Goal: Task Accomplishment & Management: Complete application form

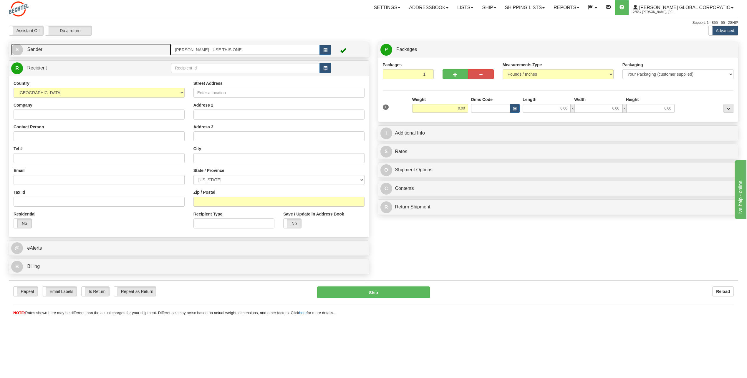
click at [20, 51] on span "S" at bounding box center [17, 50] width 12 height 12
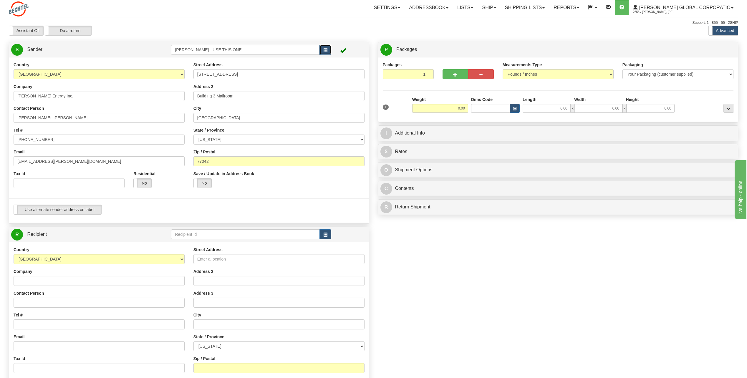
click at [324, 52] on span "button" at bounding box center [325, 50] width 4 height 4
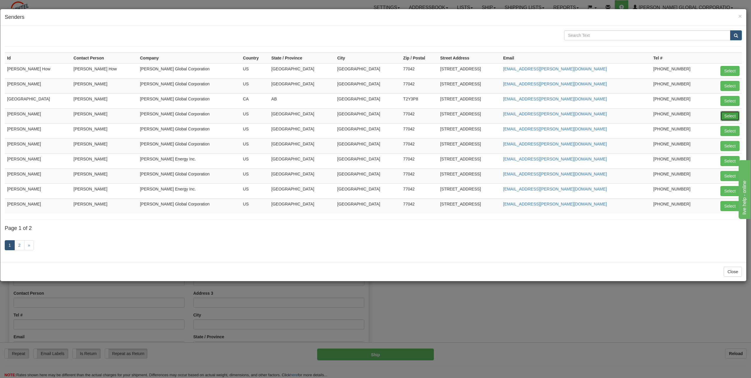
click at [735, 114] on button "Select" at bounding box center [729, 116] width 19 height 10
type input "[PERSON_NAME]"
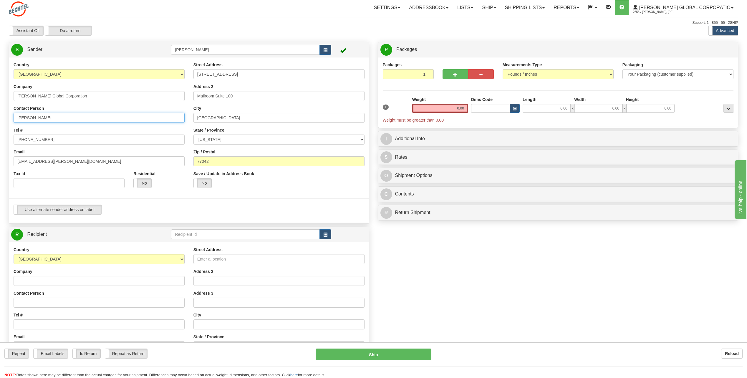
drag, startPoint x: 62, startPoint y: 118, endPoint x: -1, endPoint y: 116, distance: 63.0
click at [0, 116] on html "Training Course Close Toggle navigation Settings Shipping Preferences New Sende…" at bounding box center [373, 189] width 747 height 378
type input "[PERSON_NAME]"
click at [55, 138] on input "[PHONE_NUMBER]" at bounding box center [99, 140] width 171 height 10
type input "[PHONE_NUMBER]"
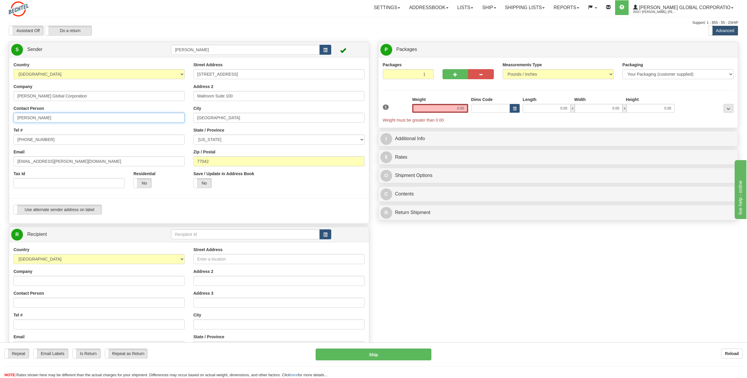
click at [133, 116] on input "[PERSON_NAME]" at bounding box center [99, 118] width 171 height 10
drag, startPoint x: 37, startPoint y: 161, endPoint x: 0, endPoint y: 162, distance: 36.8
click at [0, 162] on html "Training Course Close Toggle navigation Settings Shipping Preferences New Sende…" at bounding box center [373, 189] width 747 height 378
type input "[EMAIL_ADDRESS][PERSON_NAME][DOMAIN_NAME]"
click at [246, 75] on input "[STREET_ADDRESS]" at bounding box center [278, 74] width 171 height 10
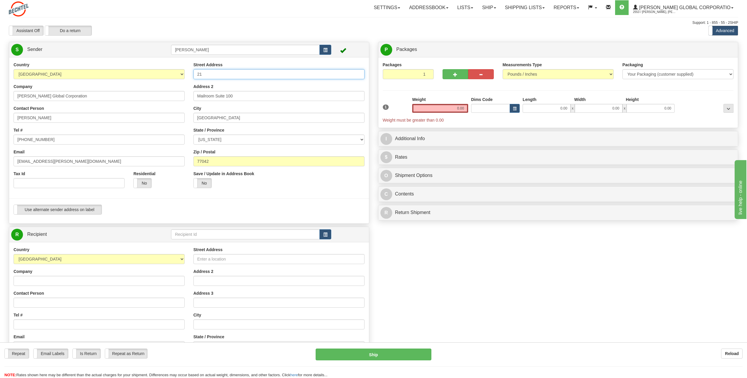
type input "2"
type input "[STREET_ADDRESS]"
click at [250, 96] on input "Mailroom Suite 100" at bounding box center [278, 96] width 171 height 10
type input "M"
click at [228, 117] on input "[GEOGRAPHIC_DATA]" at bounding box center [278, 118] width 171 height 10
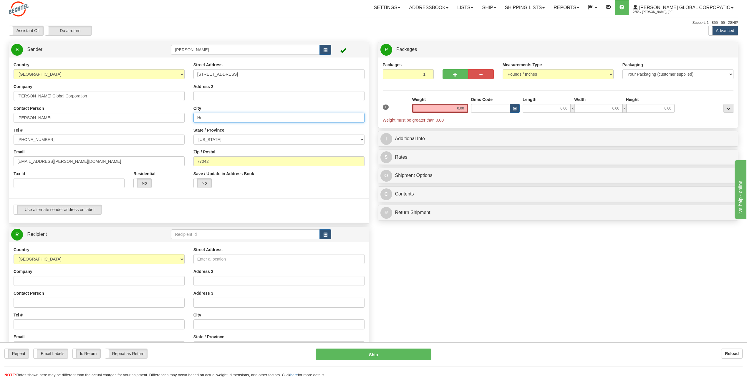
type input "H"
type input "[PERSON_NAME]"
click at [363, 138] on select "[US_STATE] [US_STATE] [US_STATE] [US_STATE] Armed Forces America Armed Forces E…" at bounding box center [278, 140] width 171 height 10
select select "PA"
click at [193, 135] on select "[US_STATE] [US_STATE] [US_STATE] [US_STATE] Armed Forces America Armed Forces E…" at bounding box center [278, 140] width 171 height 10
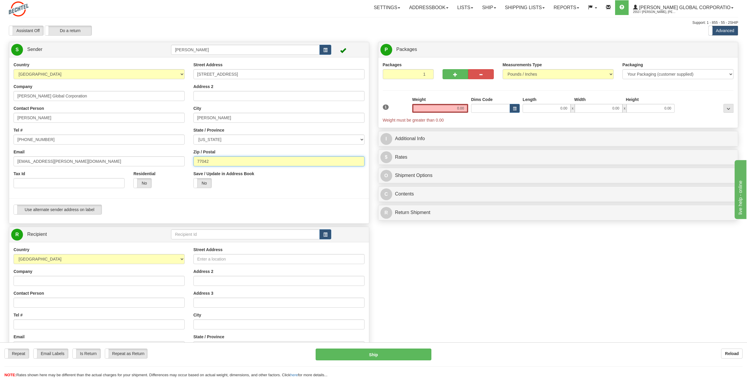
click at [227, 164] on input "77042" at bounding box center [278, 161] width 171 height 10
type input "7"
click at [205, 160] on input "Zip / Postal" at bounding box center [278, 161] width 171 height 10
type input "17322"
click at [266, 187] on div "Yes No" at bounding box center [233, 183] width 81 height 10
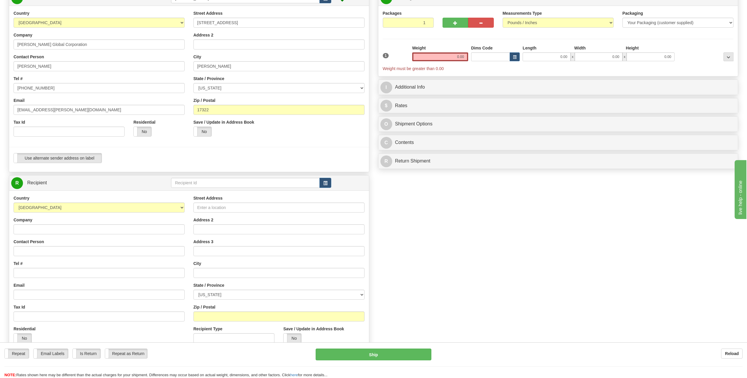
scroll to position [59, 0]
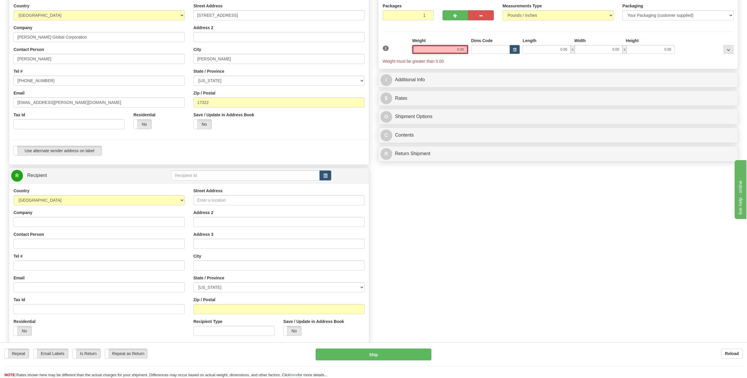
drag, startPoint x: 456, startPoint y: 49, endPoint x: 491, endPoint y: 51, distance: 35.1
click at [491, 51] on div "1 Weight 0.00 Dims Code 0.00" at bounding box center [558, 51] width 354 height 26
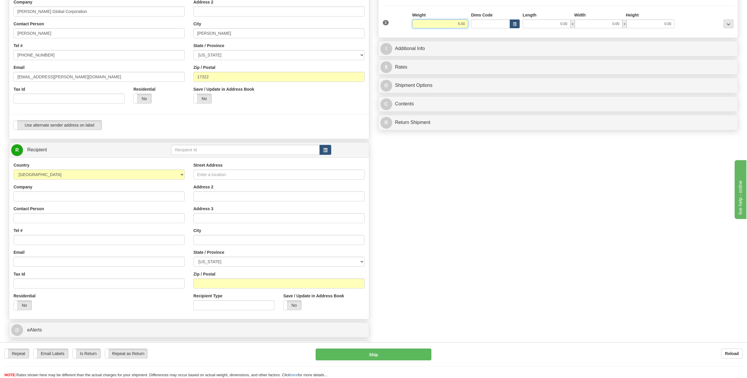
scroll to position [118, 0]
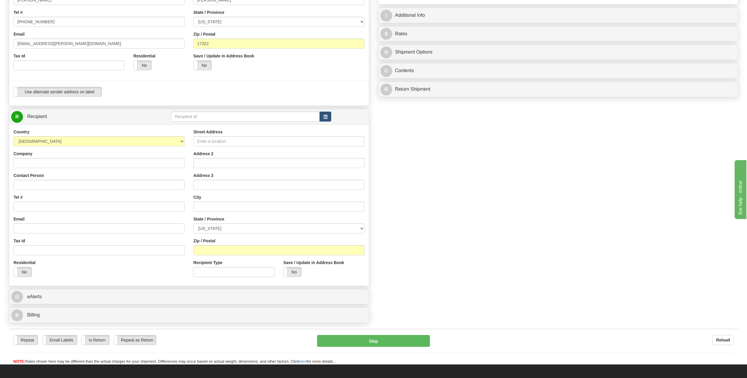
type input "6.00"
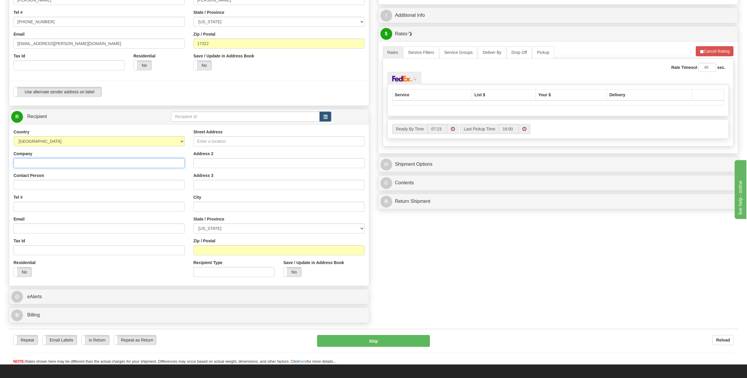
click at [33, 164] on input "Company" at bounding box center [99, 163] width 171 height 10
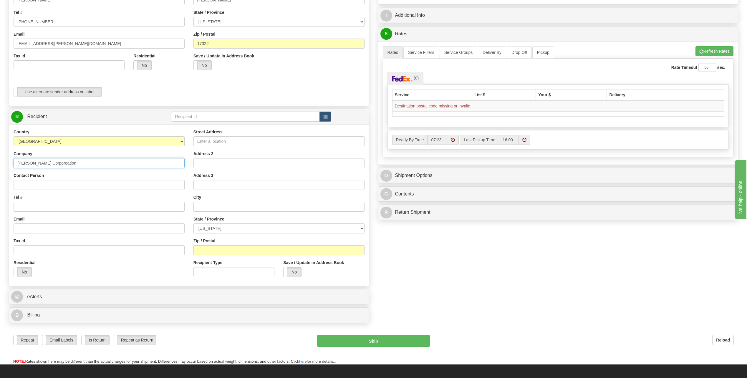
type input "[PERSON_NAME] Corporeation"
click at [26, 183] on input "Contact Person" at bounding box center [99, 185] width 171 height 10
type input "[PERSON_NAME]"
click at [127, 200] on div "Tel #" at bounding box center [99, 202] width 171 height 17
click at [50, 210] on input "Tel #" at bounding box center [99, 207] width 171 height 10
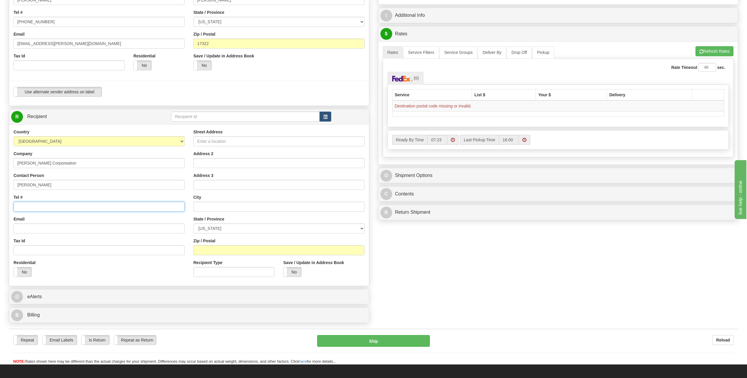
type input "[PHONE_NUMBER]"
click at [224, 140] on input "Street Address" at bounding box center [278, 141] width 171 height 10
type input "[STREET_ADDRESS][PERSON_NAME]"
click at [210, 166] on input "Address 2" at bounding box center [278, 163] width 171 height 10
type input "Suite C"
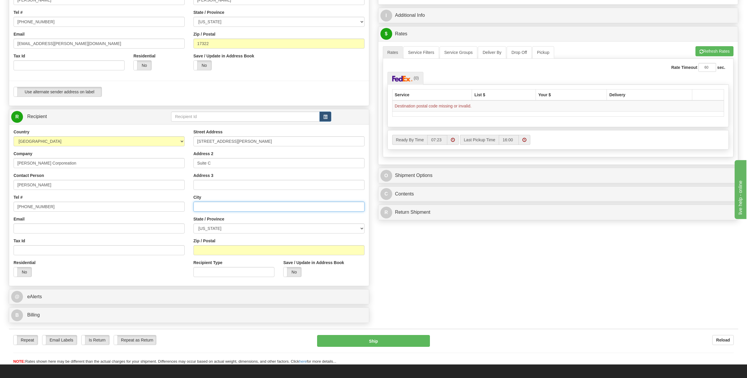
click at [217, 207] on input "text" at bounding box center [278, 207] width 171 height 10
type input "Winnemucca"
click at [433, 253] on div "Create a label for the return Create Pickup Without Label S" at bounding box center [373, 125] width 738 height 402
click at [363, 227] on select "[US_STATE] [US_STATE] [US_STATE] [US_STATE] Armed Forces America Armed Forces E…" at bounding box center [278, 228] width 171 height 10
select select "NV"
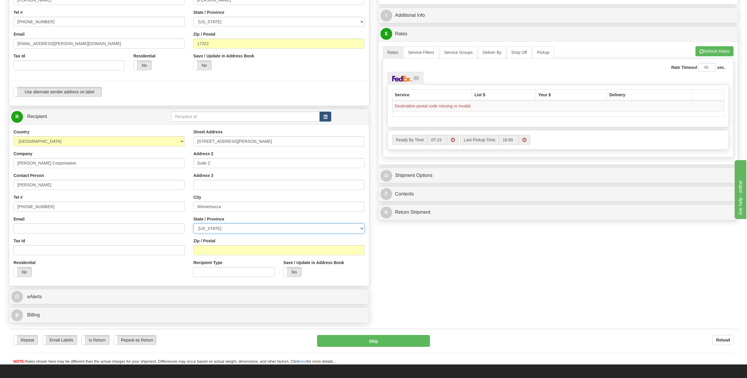
click at [193, 223] on select "[US_STATE] [US_STATE] [US_STATE] [US_STATE] Armed Forces America Armed Forces E…" at bounding box center [278, 228] width 171 height 10
click at [222, 244] on div "Zip / Postal" at bounding box center [278, 246] width 171 height 17
click at [216, 253] on input "Zip / Postal" at bounding box center [278, 250] width 171 height 10
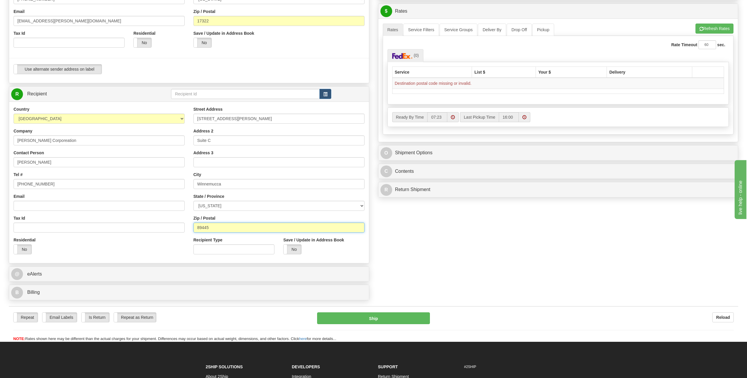
scroll to position [147, 0]
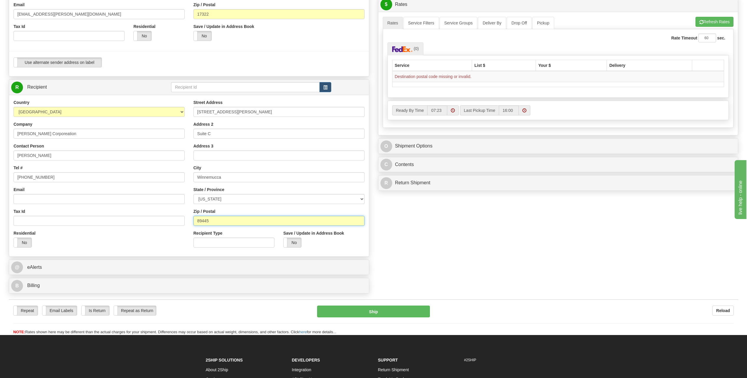
type input "89445"
click at [272, 45] on div at bounding box center [189, 51] width 368 height 12
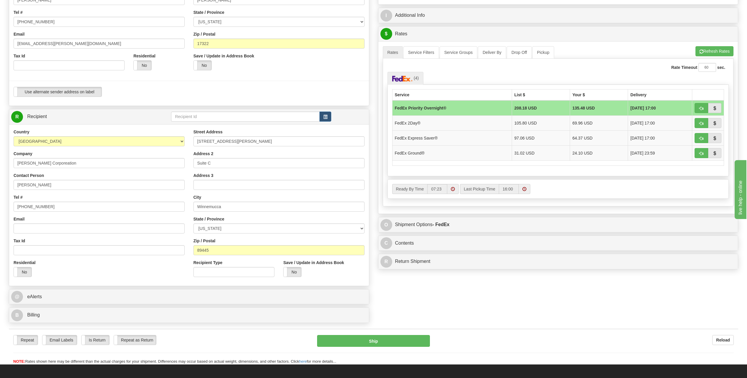
scroll to position [88, 0]
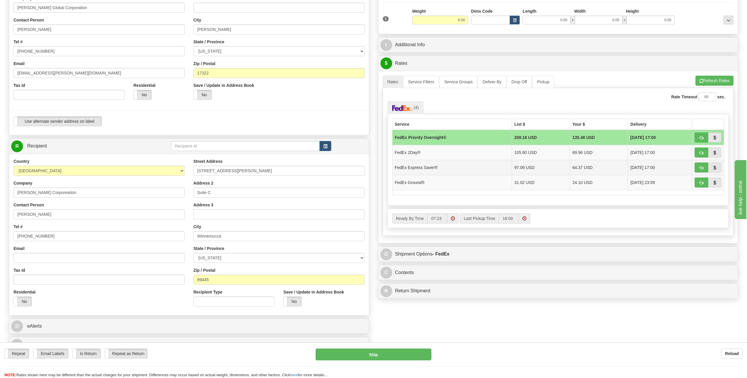
click at [428, 166] on td "FedEx Express Saver®" at bounding box center [451, 167] width 119 height 15
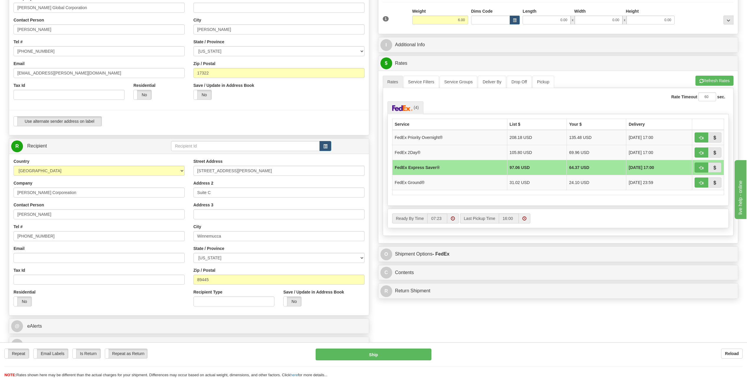
scroll to position [59, 0]
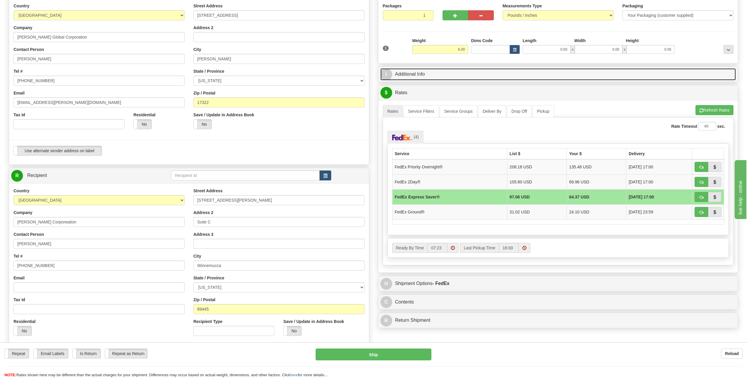
click at [384, 74] on span "I" at bounding box center [386, 75] width 12 height 12
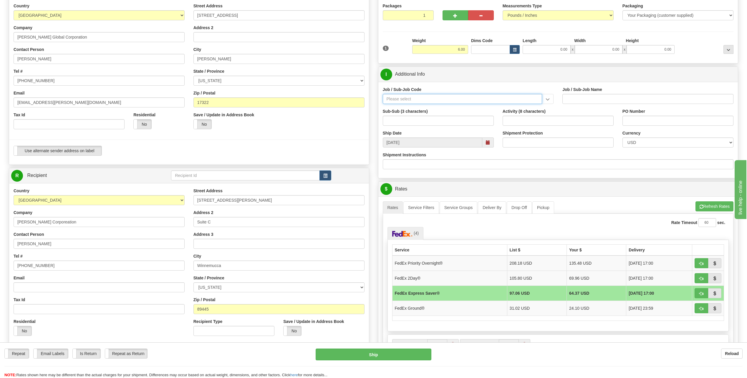
click at [406, 101] on input "Job / Sub-Job Code" at bounding box center [463, 99] width 160 height 10
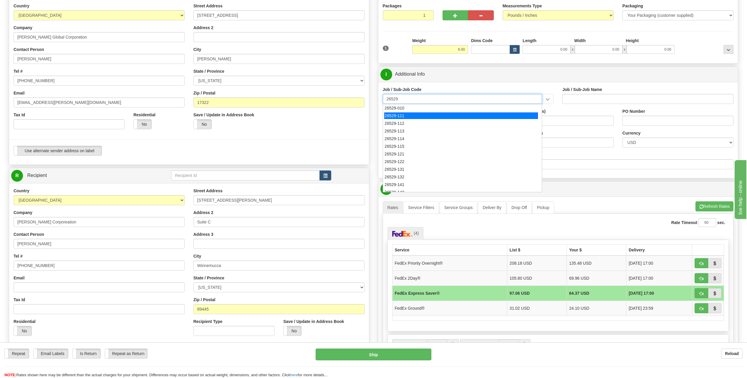
click at [398, 116] on div "26529-111" at bounding box center [461, 115] width 154 height 6
type input "26529-111"
type input "[PERSON_NAME] PASS PROJECT - HOME OFFICES USA NATIONALS"
type input "26529-111"
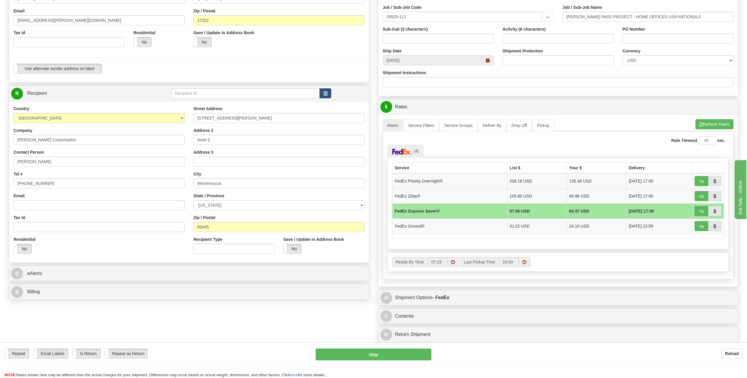
scroll to position [147, 0]
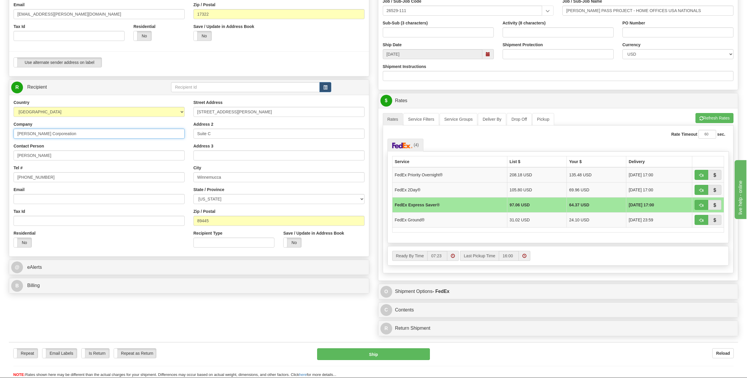
click at [58, 134] on input "[PERSON_NAME] Corporeation" at bounding box center [99, 134] width 171 height 10
type input "[PERSON_NAME] Corporation"
click at [162, 145] on div "Contact Person [PERSON_NAME]" at bounding box center [99, 151] width 171 height 17
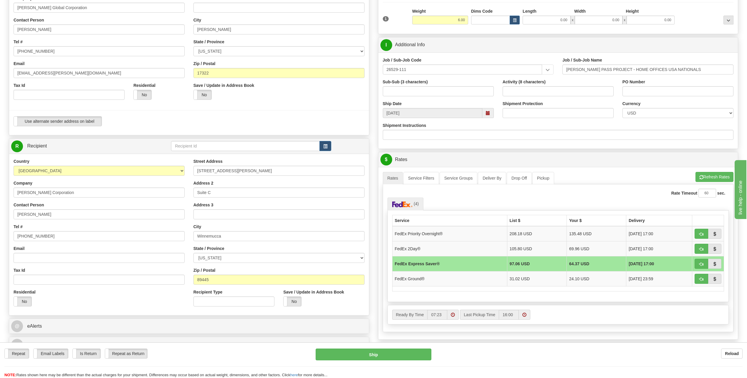
scroll to position [0, 0]
